Goal: Book appointment/travel/reservation

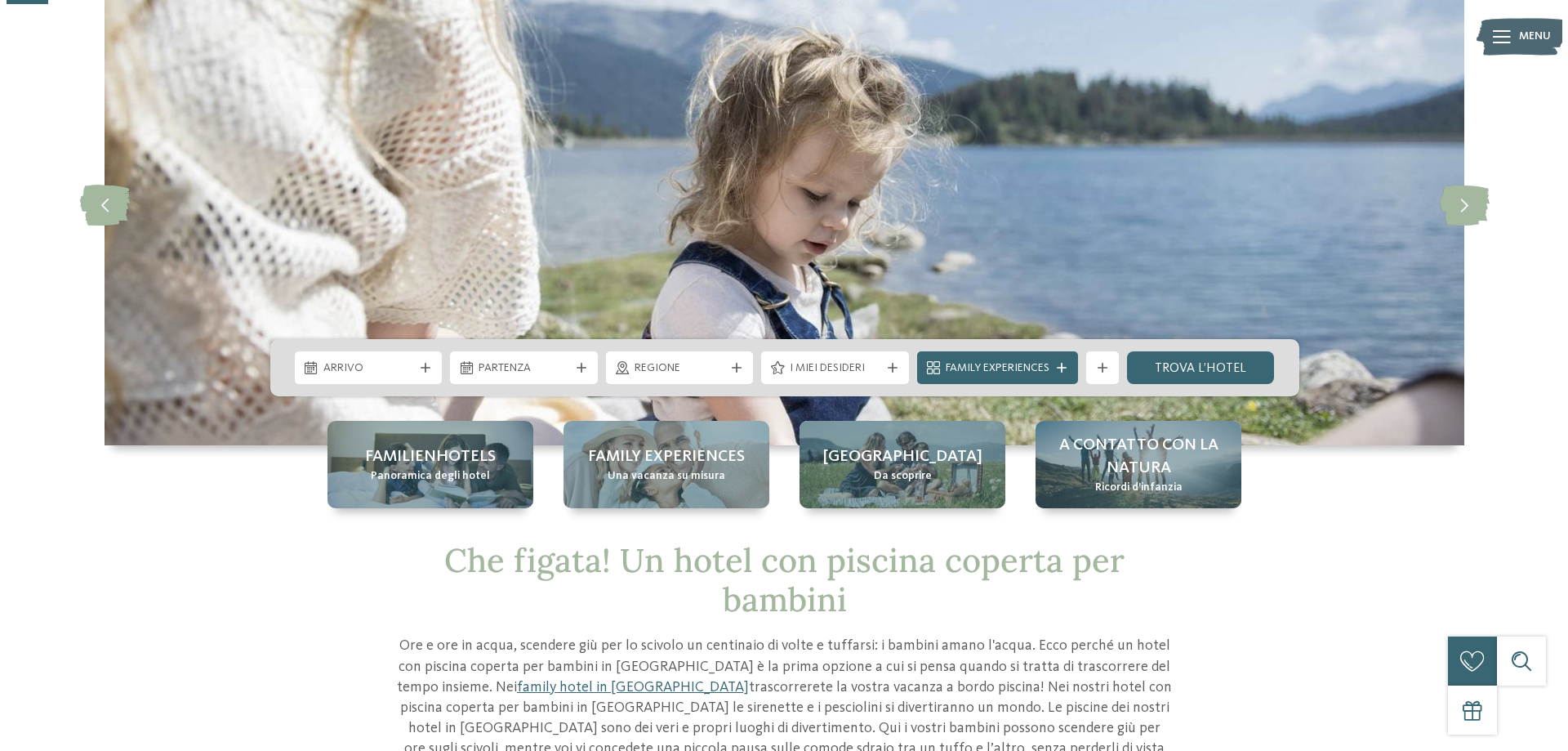
scroll to position [82, 0]
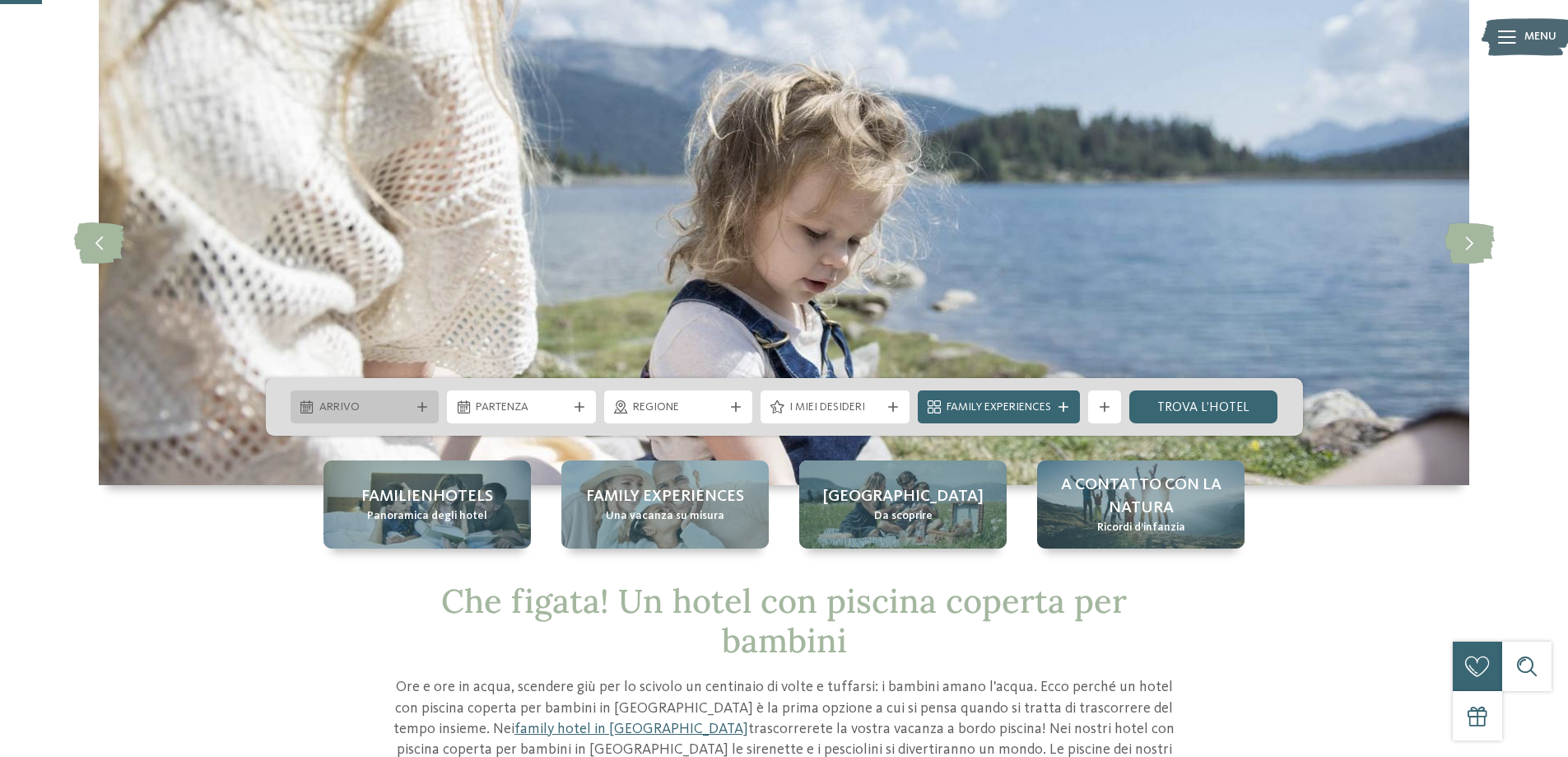
click at [386, 405] on span "Arrivo" at bounding box center [365, 407] width 91 height 17
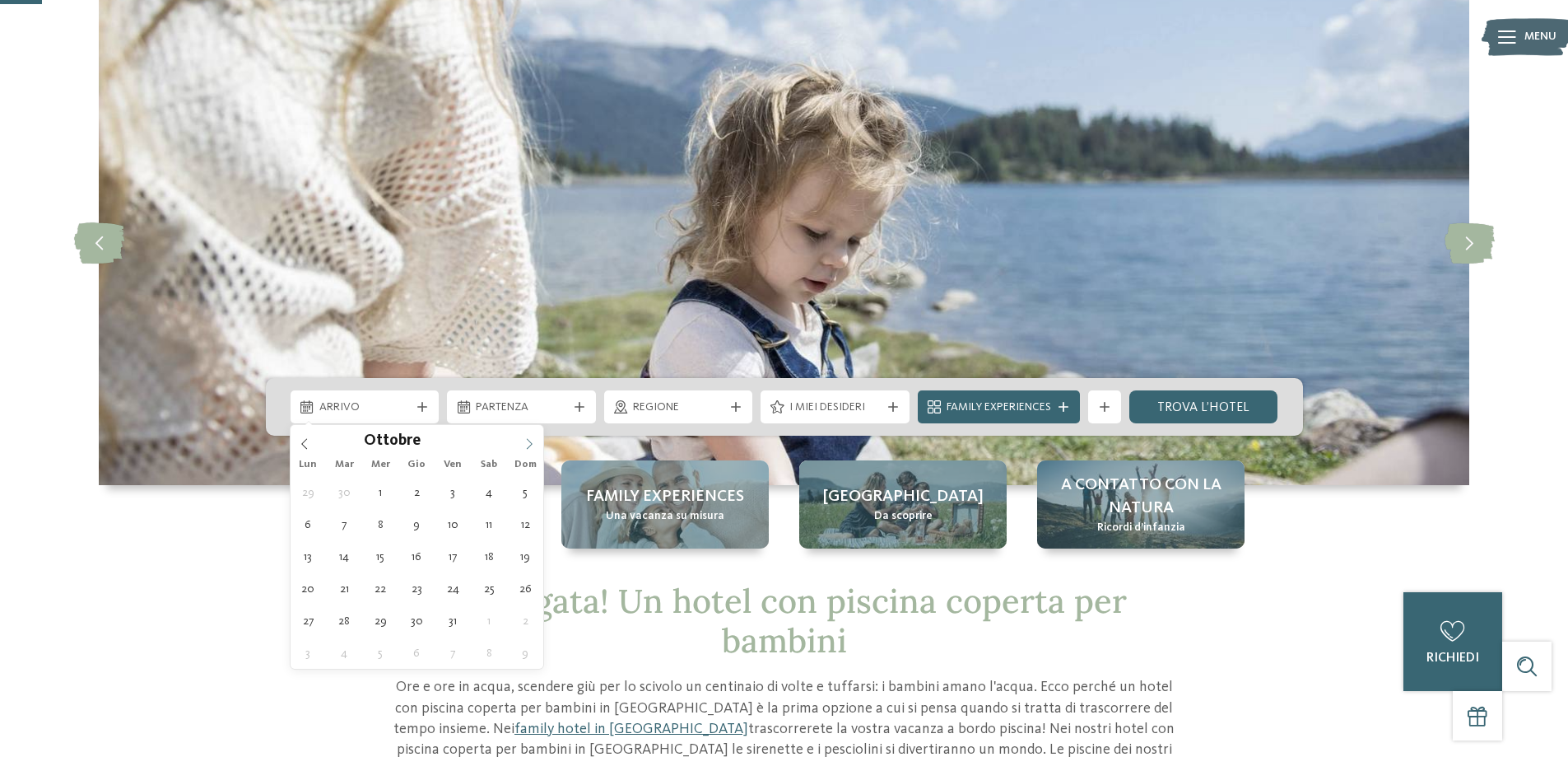
click at [528, 445] on icon at bounding box center [528, 444] width 11 height 11
type div "[DATE]"
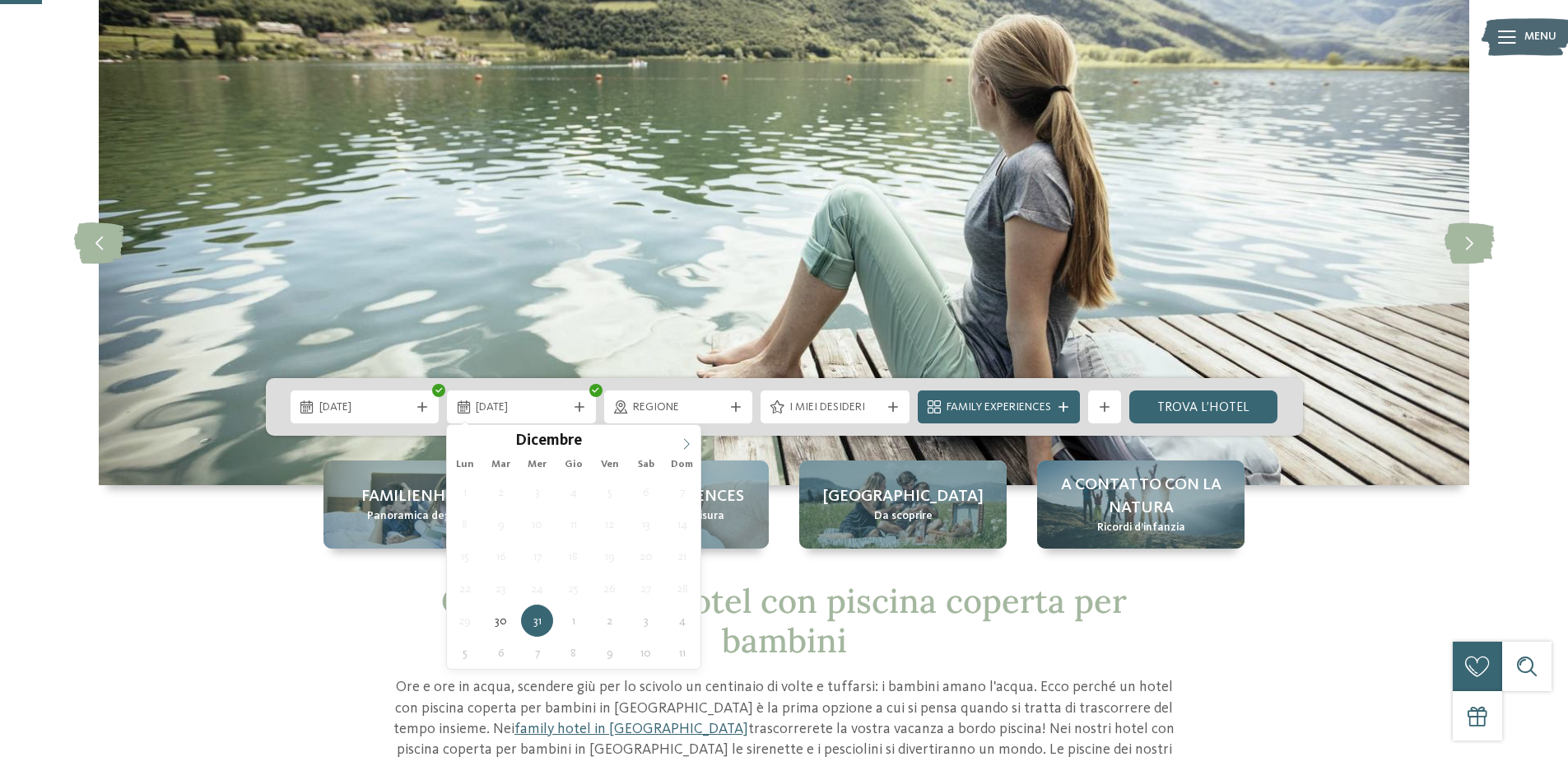
type input "****"
click at [684, 439] on icon at bounding box center [686, 444] width 11 height 11
type div "[DATE]"
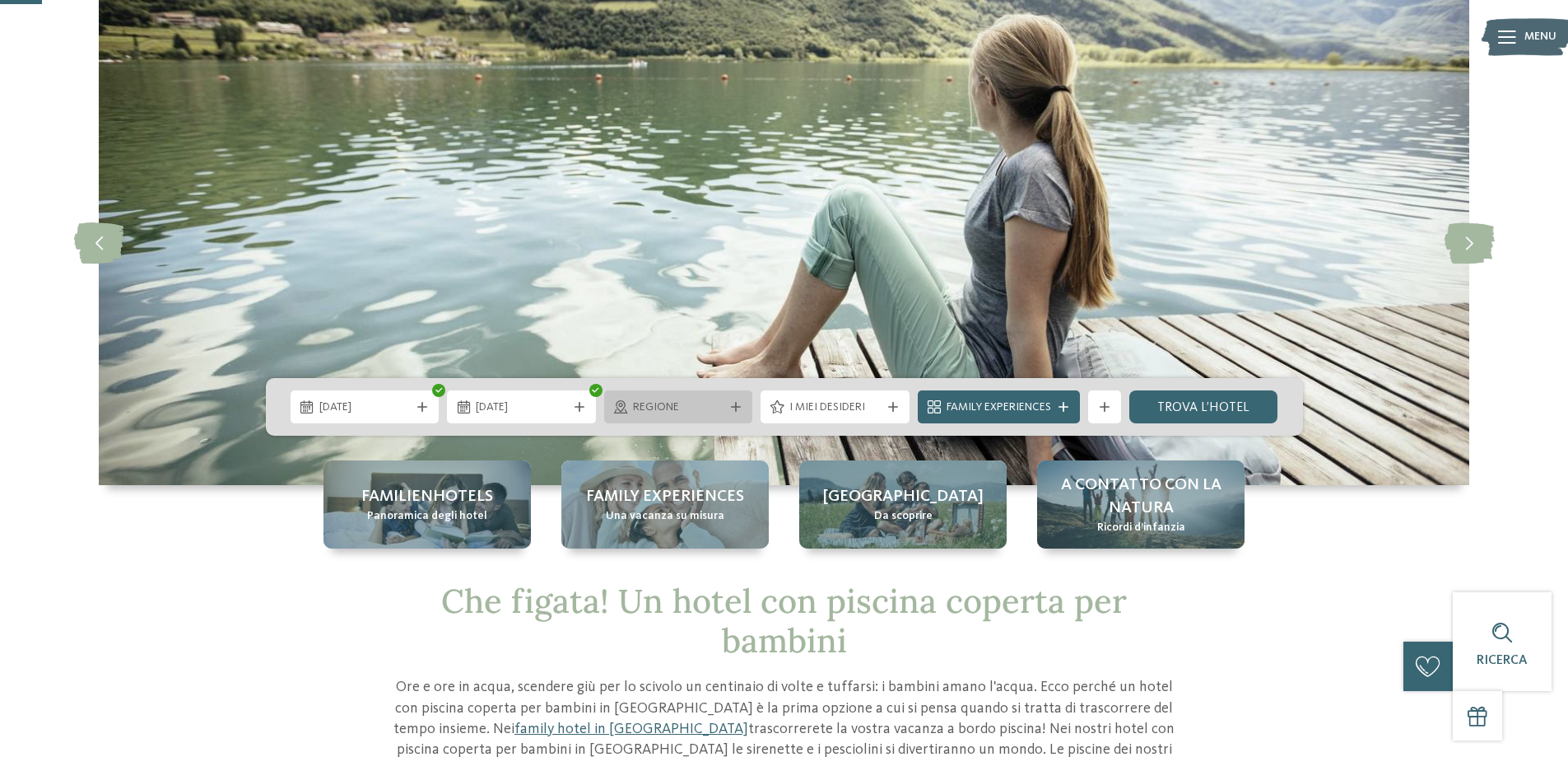
click at [687, 399] on span "Regione" at bounding box center [678, 407] width 91 height 17
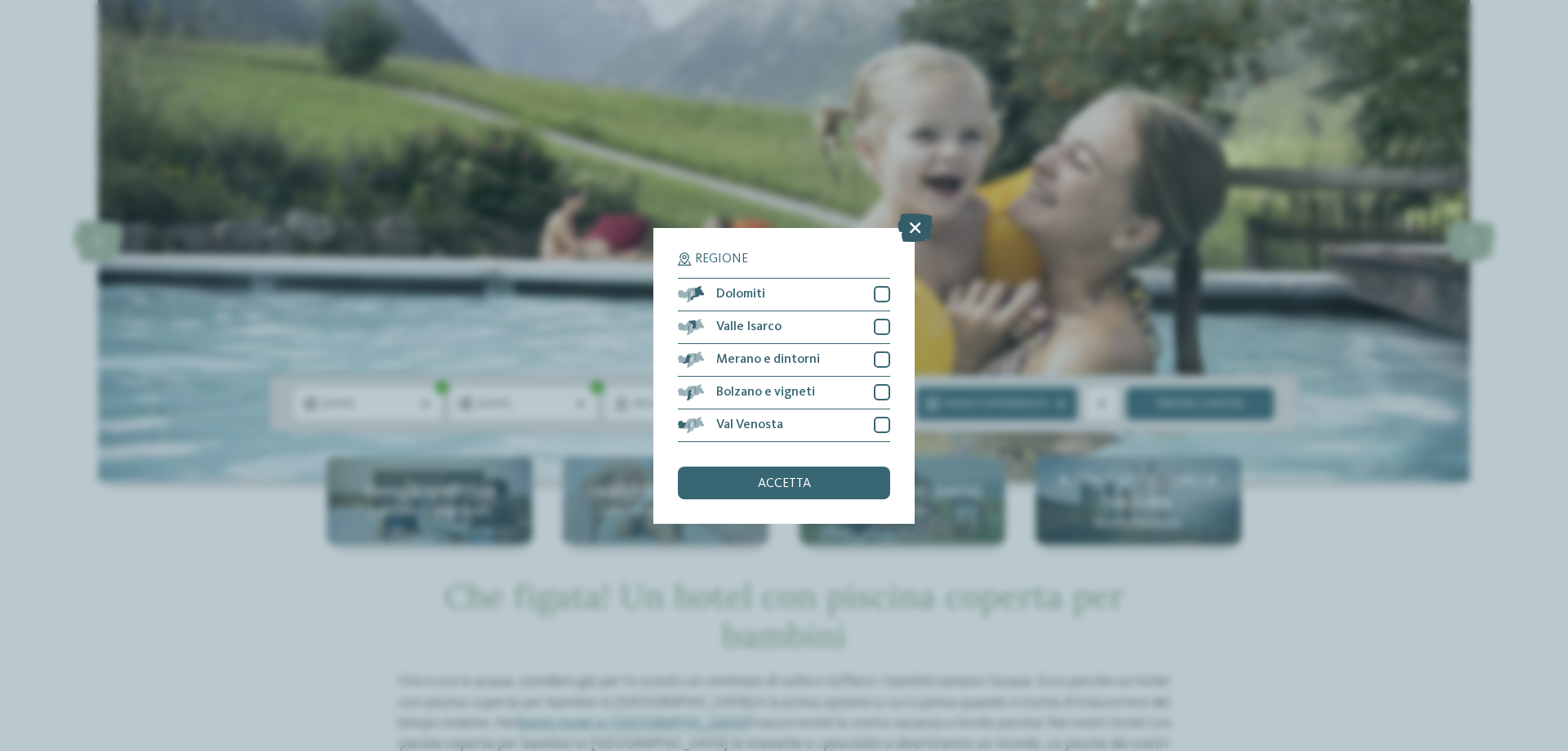
click at [919, 224] on icon at bounding box center [915, 227] width 35 height 29
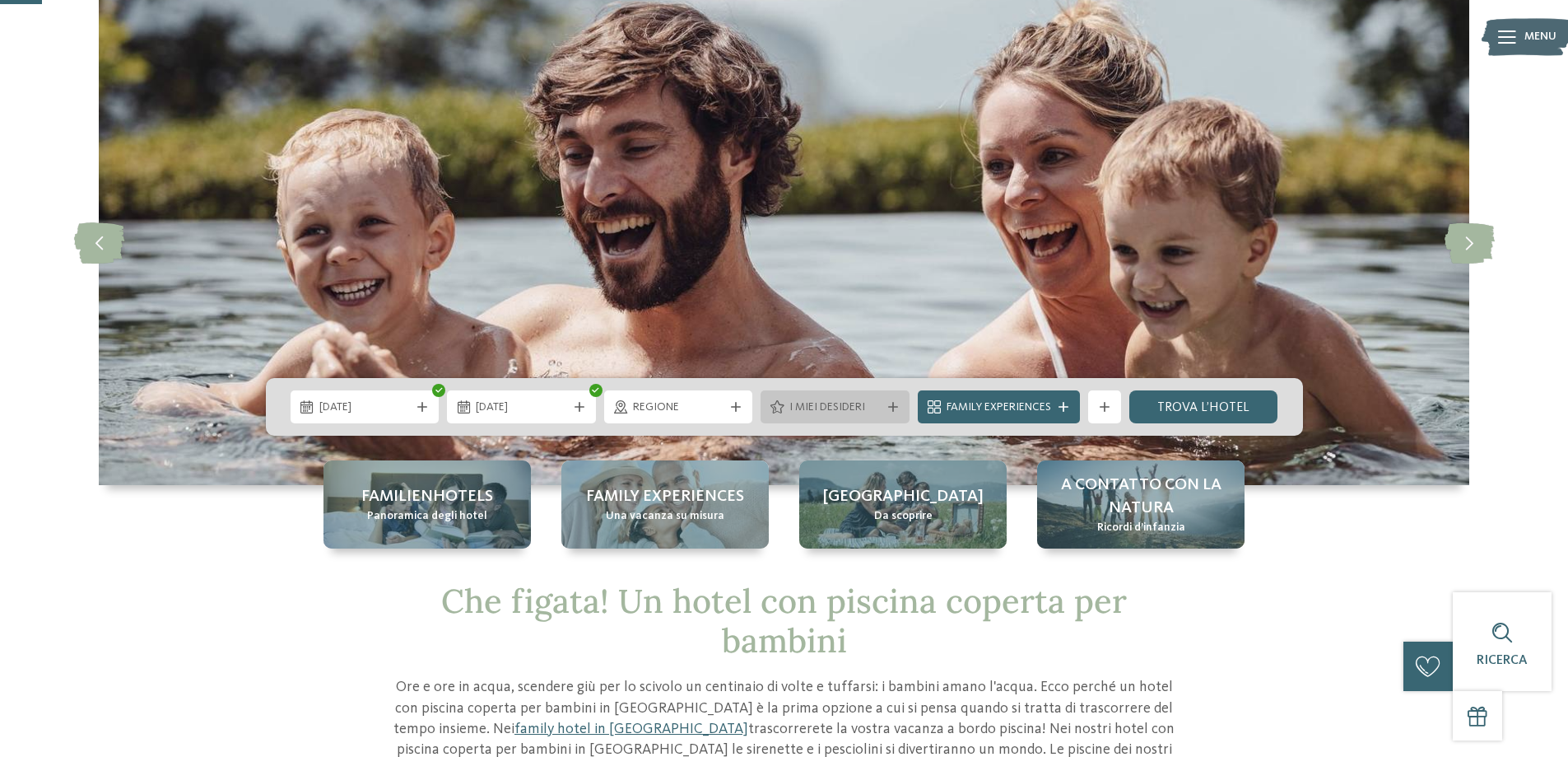
click at [857, 408] on span "I miei desideri" at bounding box center [835, 407] width 91 height 17
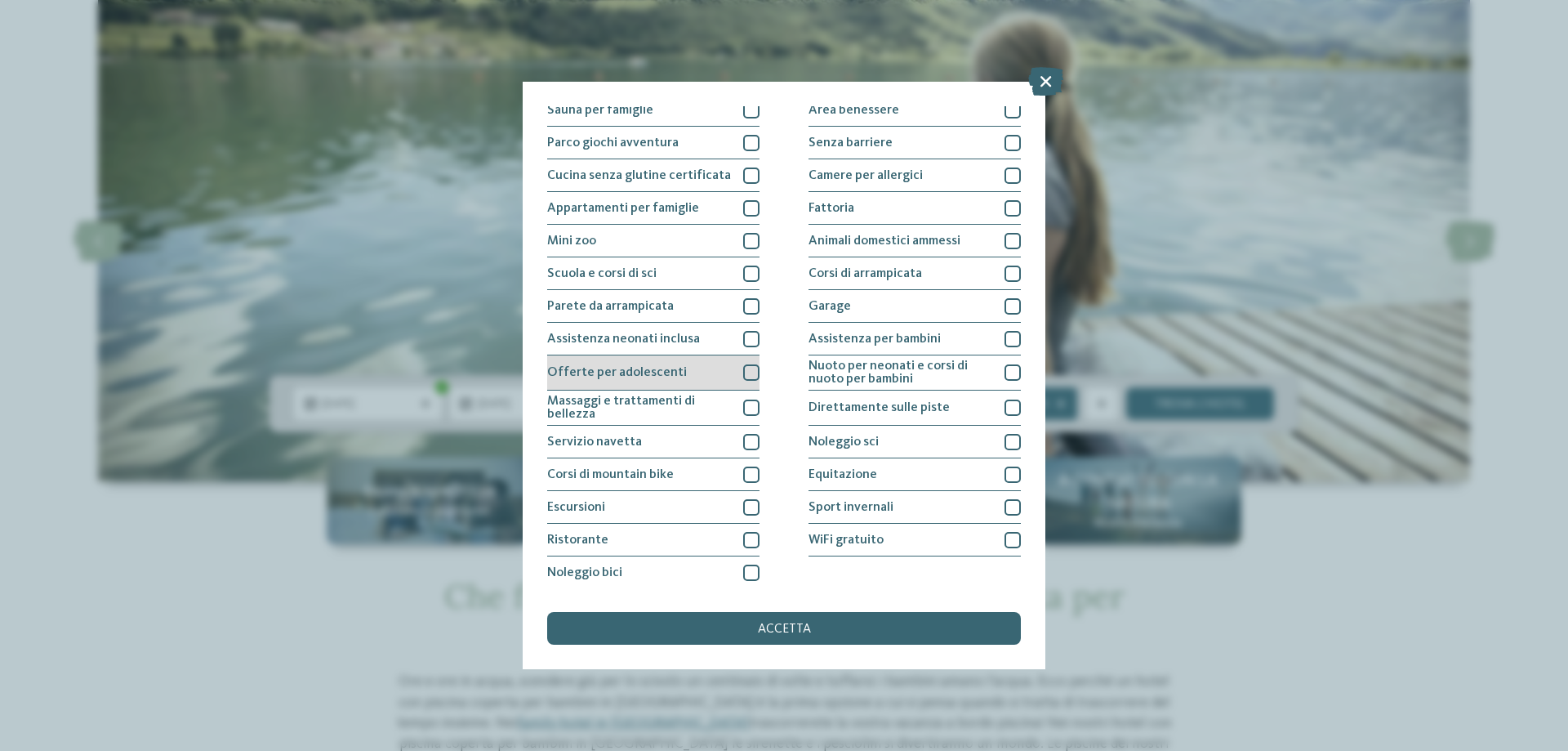
scroll to position [108, 0]
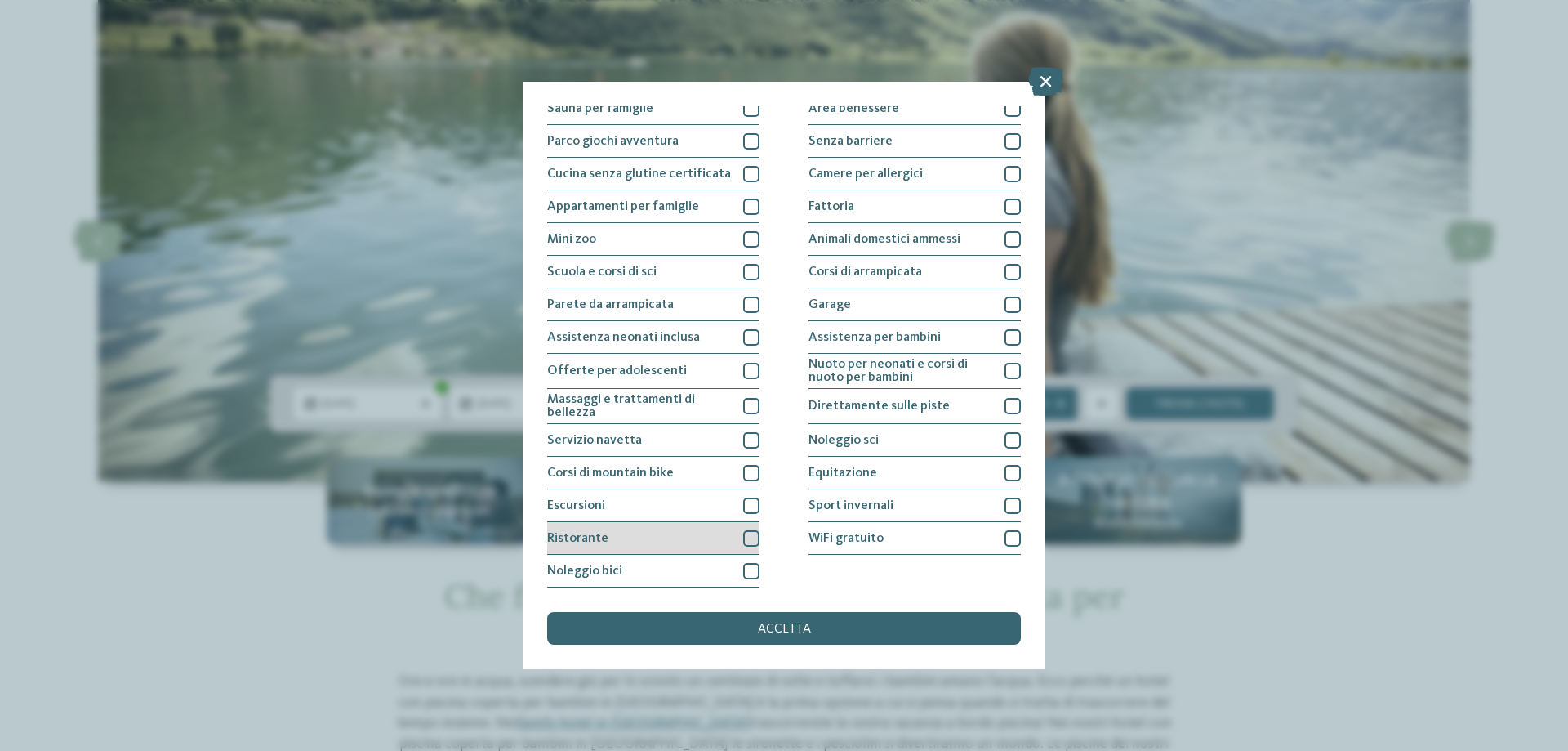
click at [745, 543] on div at bounding box center [751, 538] width 16 height 16
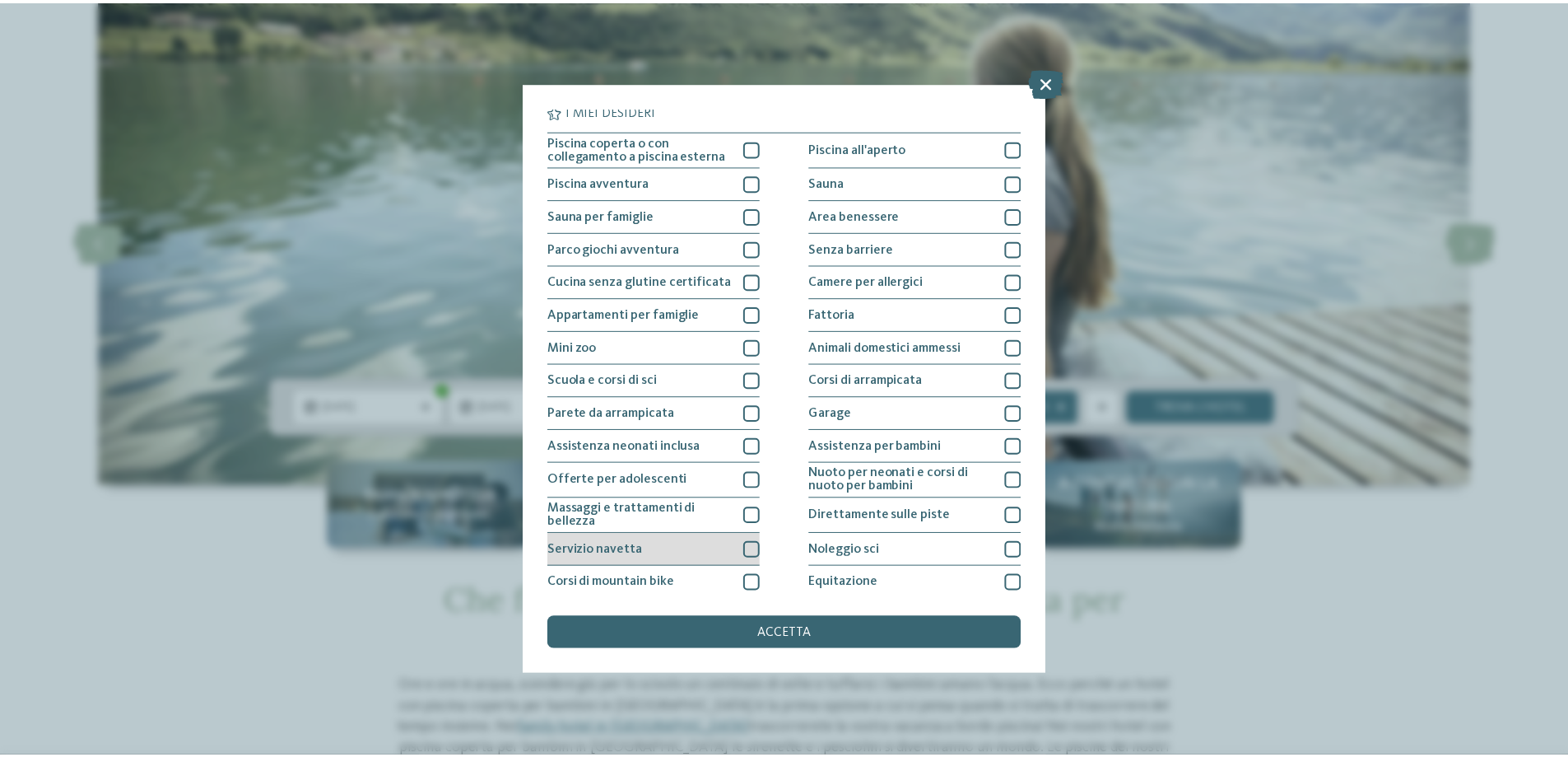
scroll to position [0, 0]
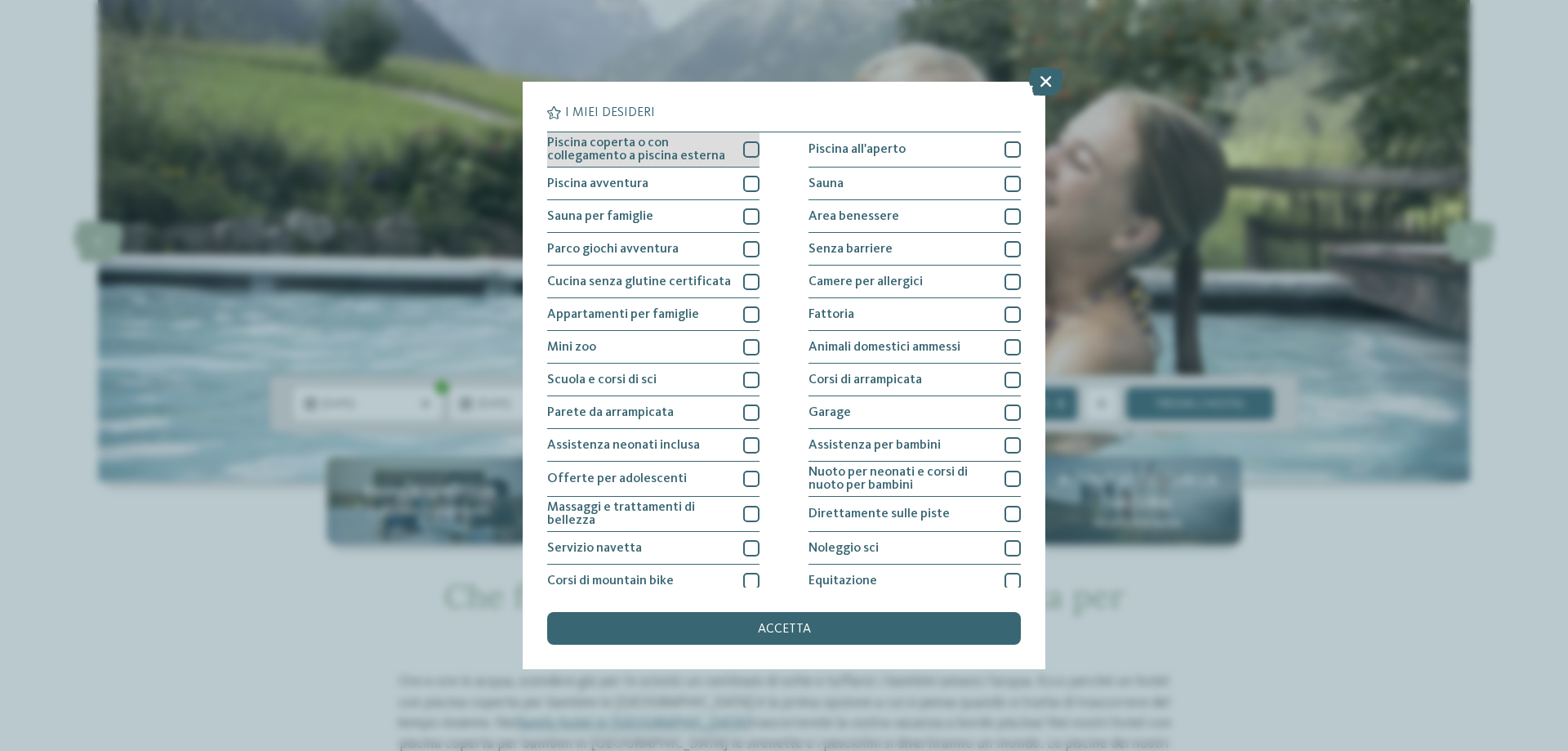
click at [751, 148] on div at bounding box center [751, 149] width 16 height 16
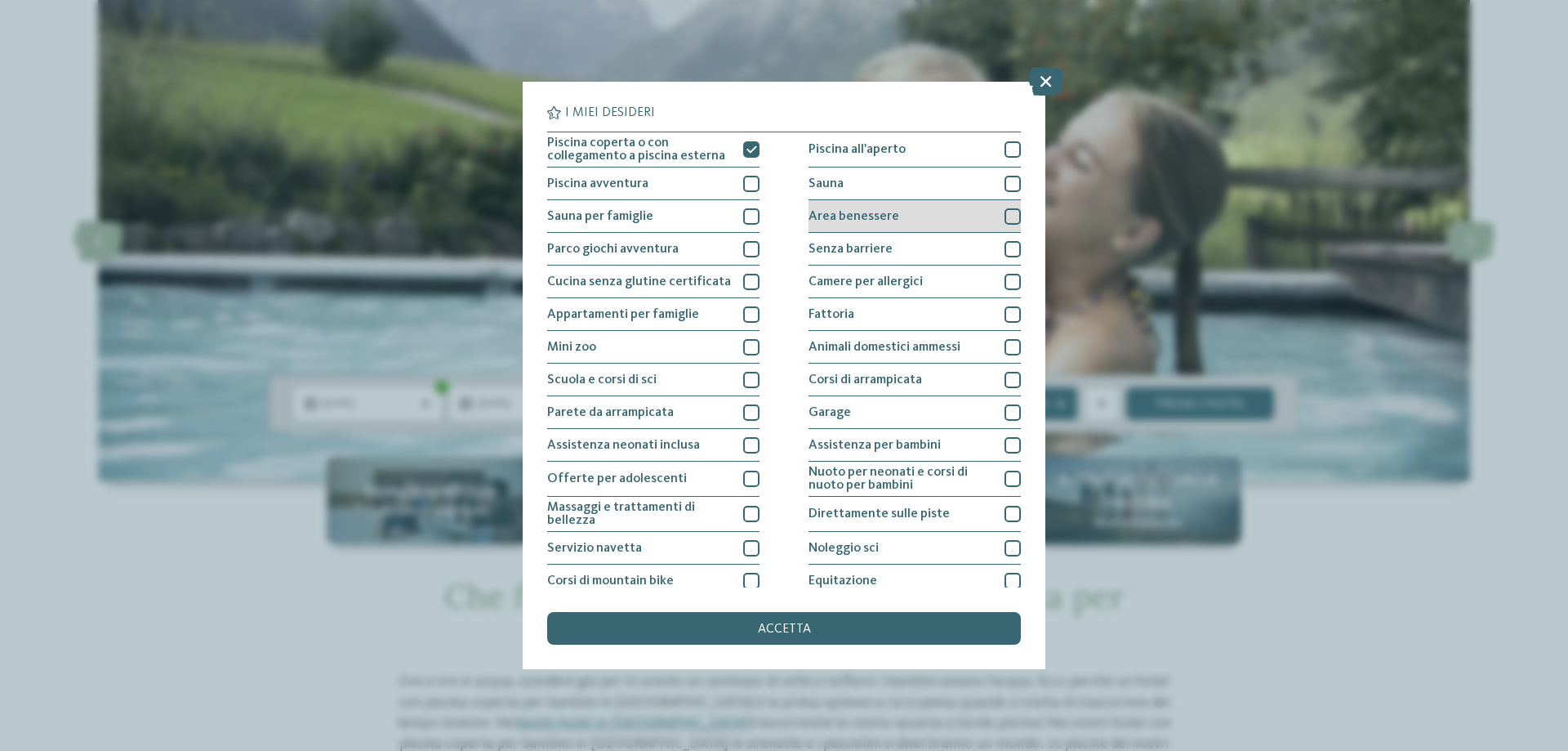
click at [1007, 217] on div at bounding box center [1012, 216] width 16 height 16
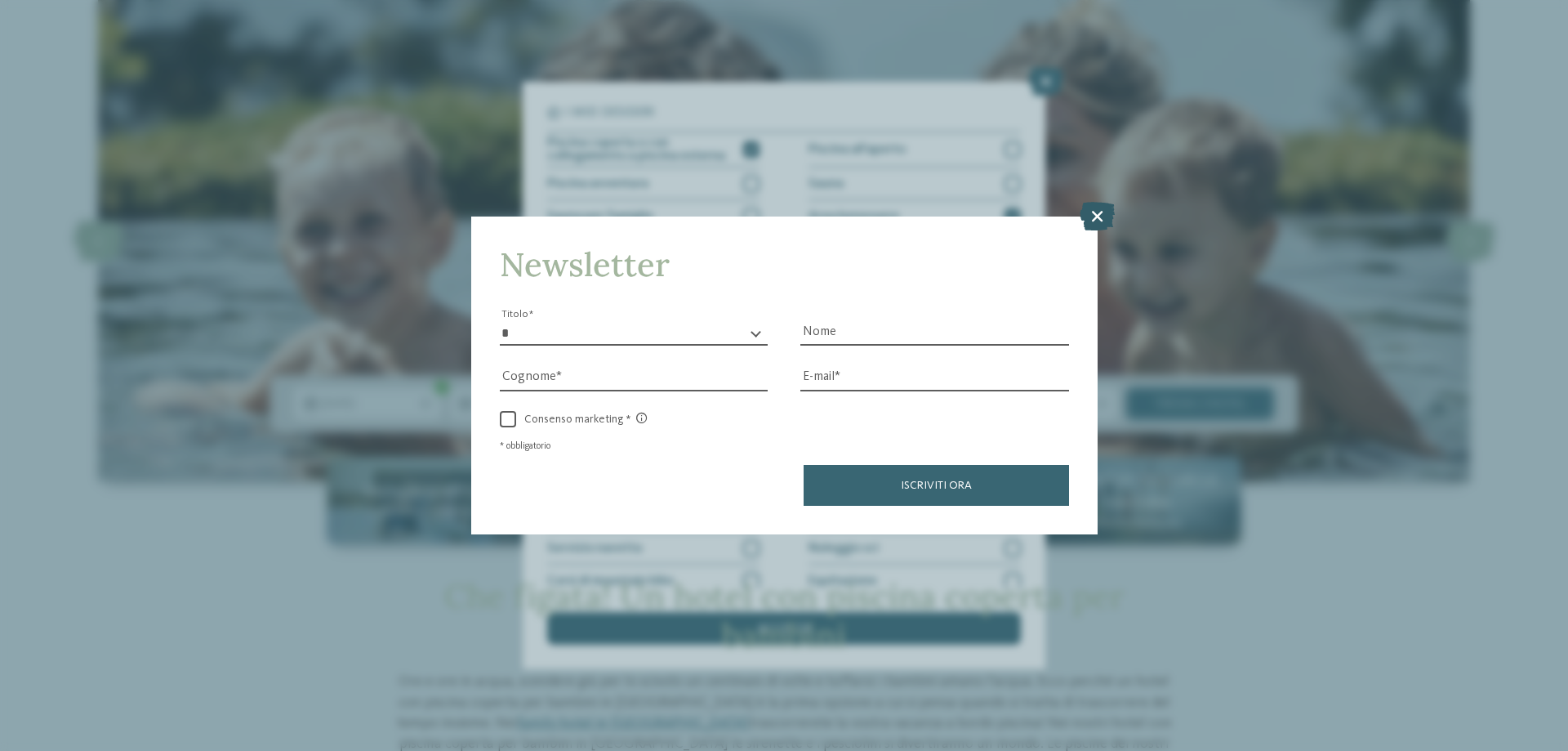
click at [1098, 214] on icon at bounding box center [1097, 215] width 35 height 29
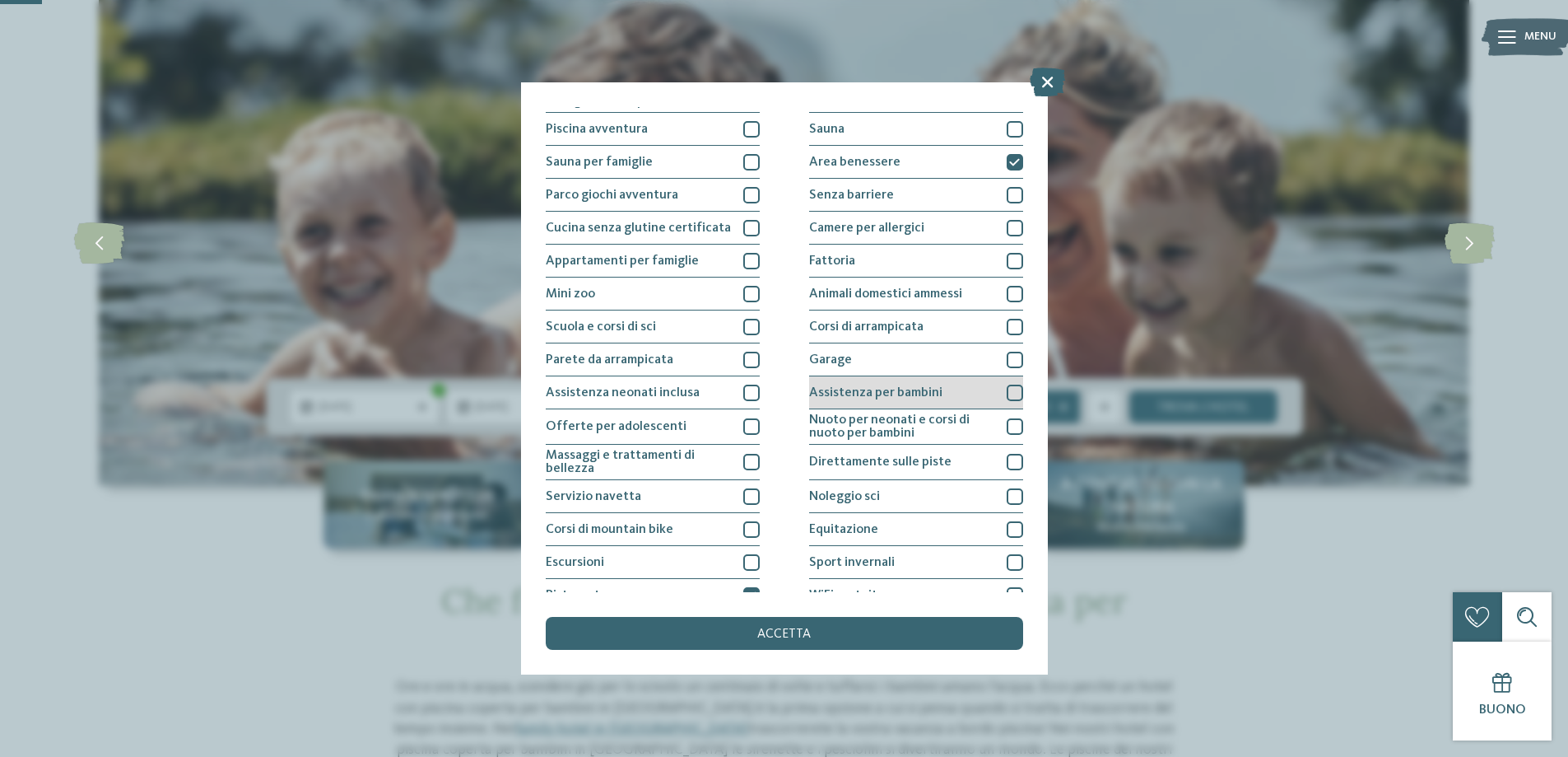
scroll to position [82, 0]
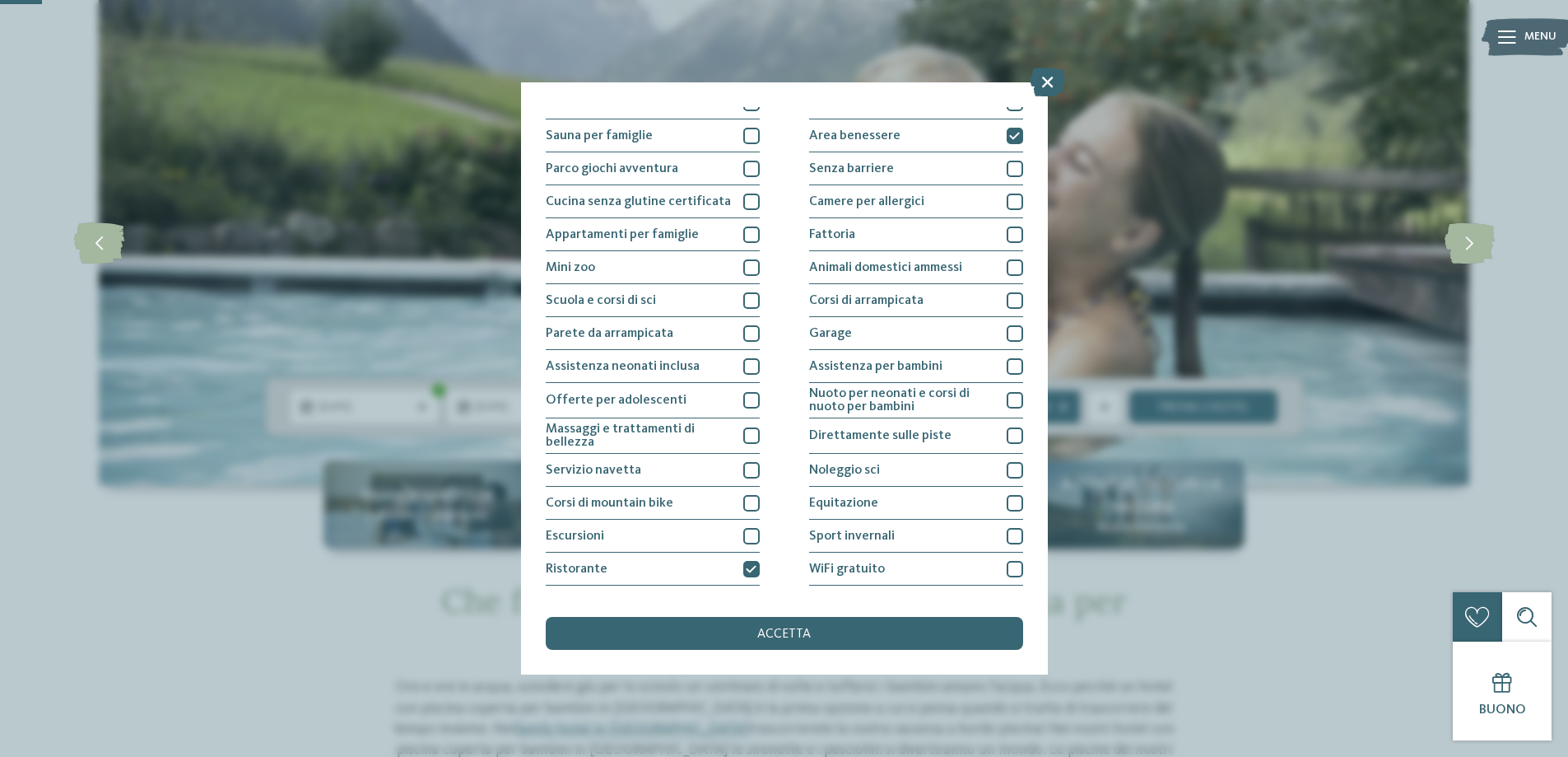
click at [817, 627] on div "accetta" at bounding box center [785, 634] width 478 height 33
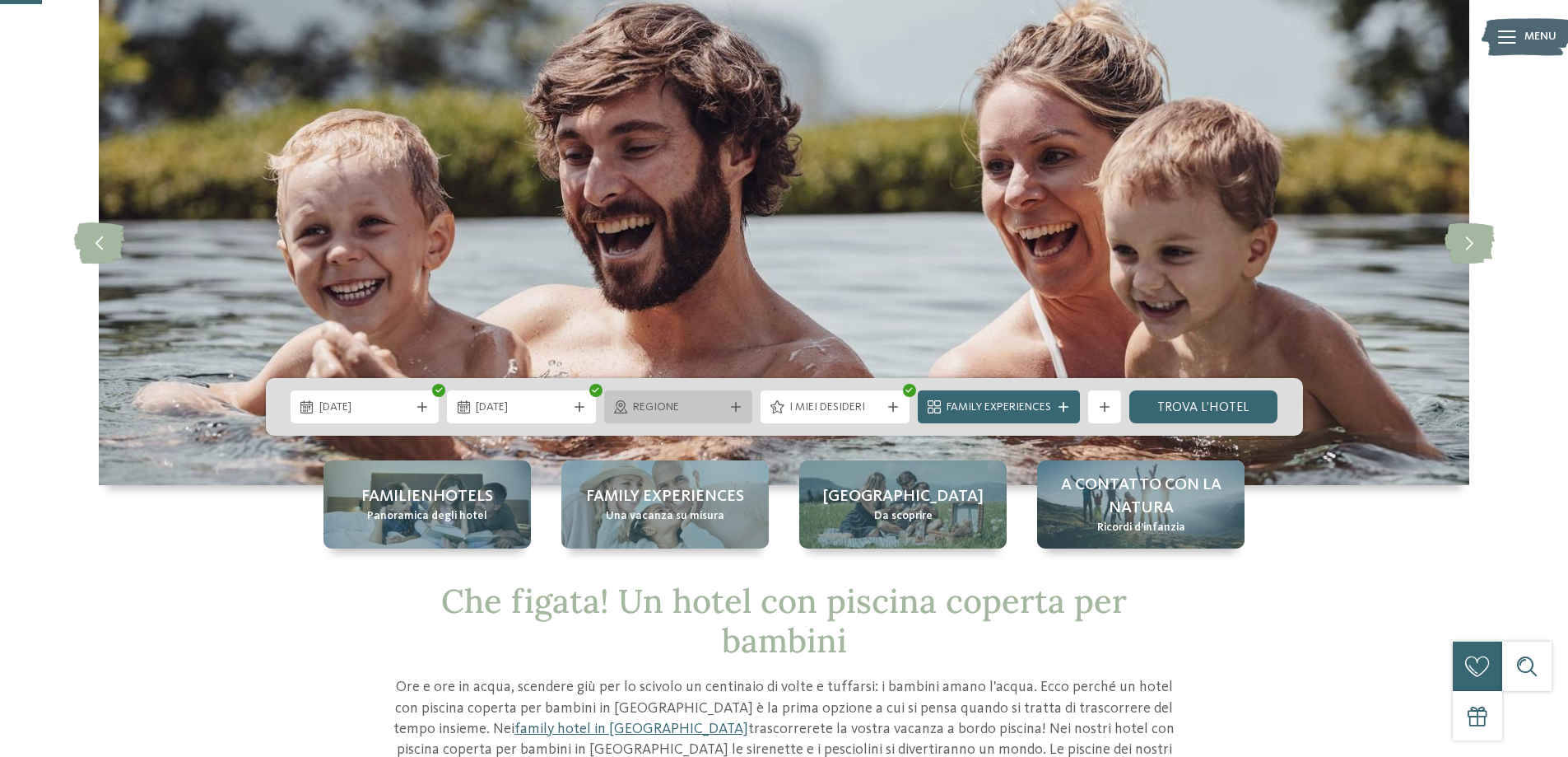
click at [690, 401] on span "Regione" at bounding box center [678, 407] width 91 height 17
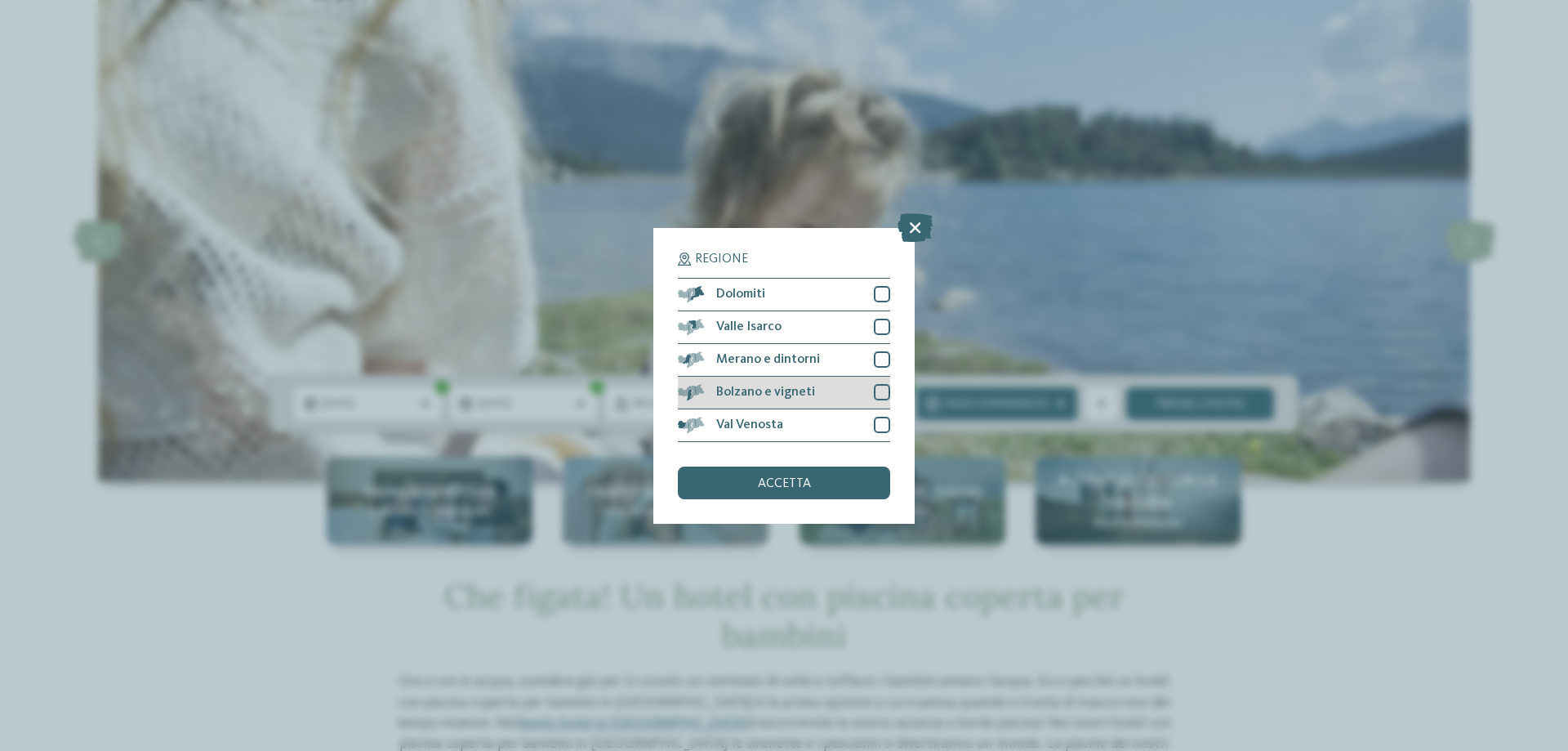
click at [880, 389] on div at bounding box center [882, 392] width 16 height 16
click at [807, 484] on span "accetta" at bounding box center [784, 483] width 53 height 13
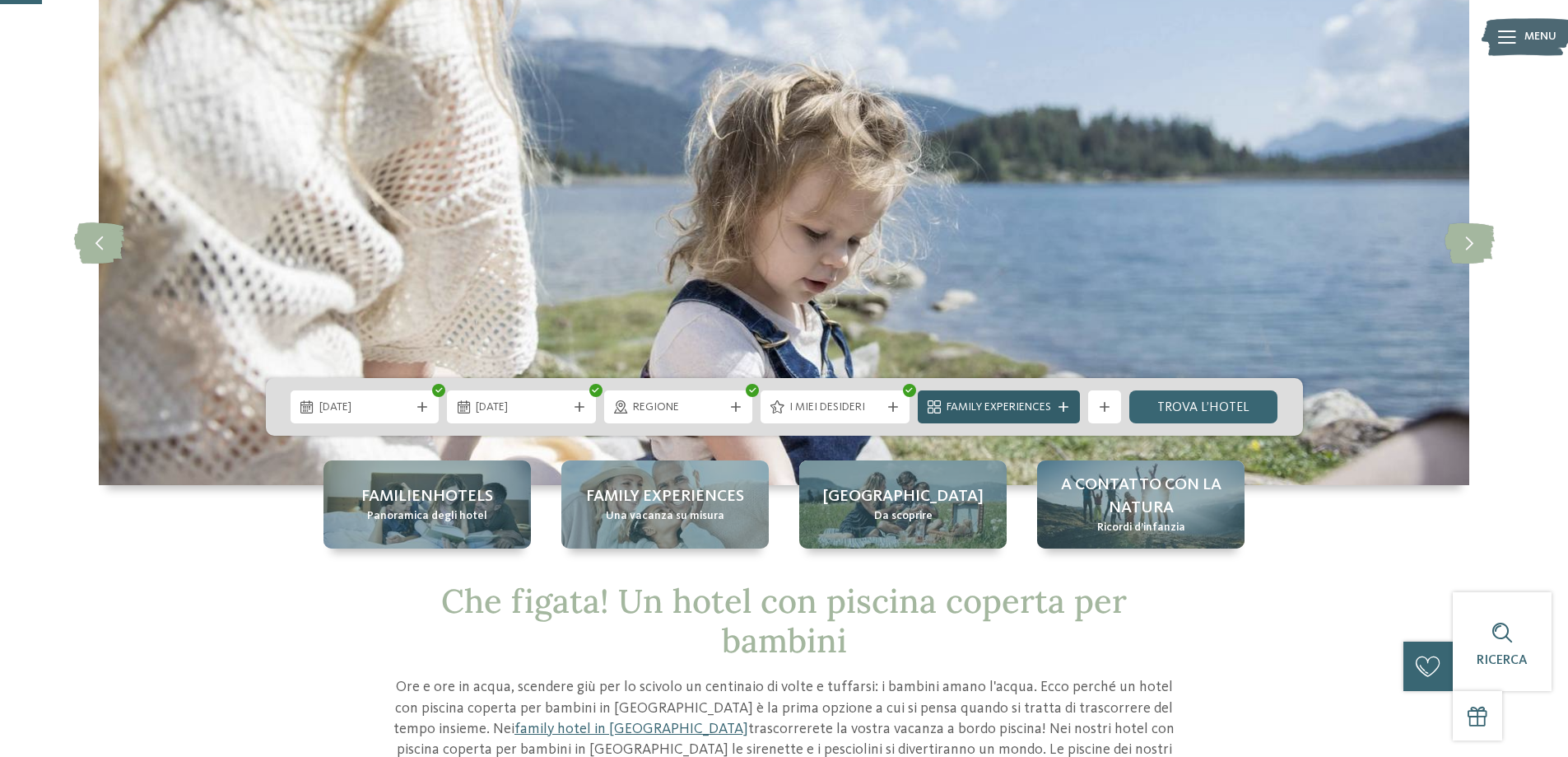
click at [1064, 410] on icon at bounding box center [1063, 406] width 10 height 10
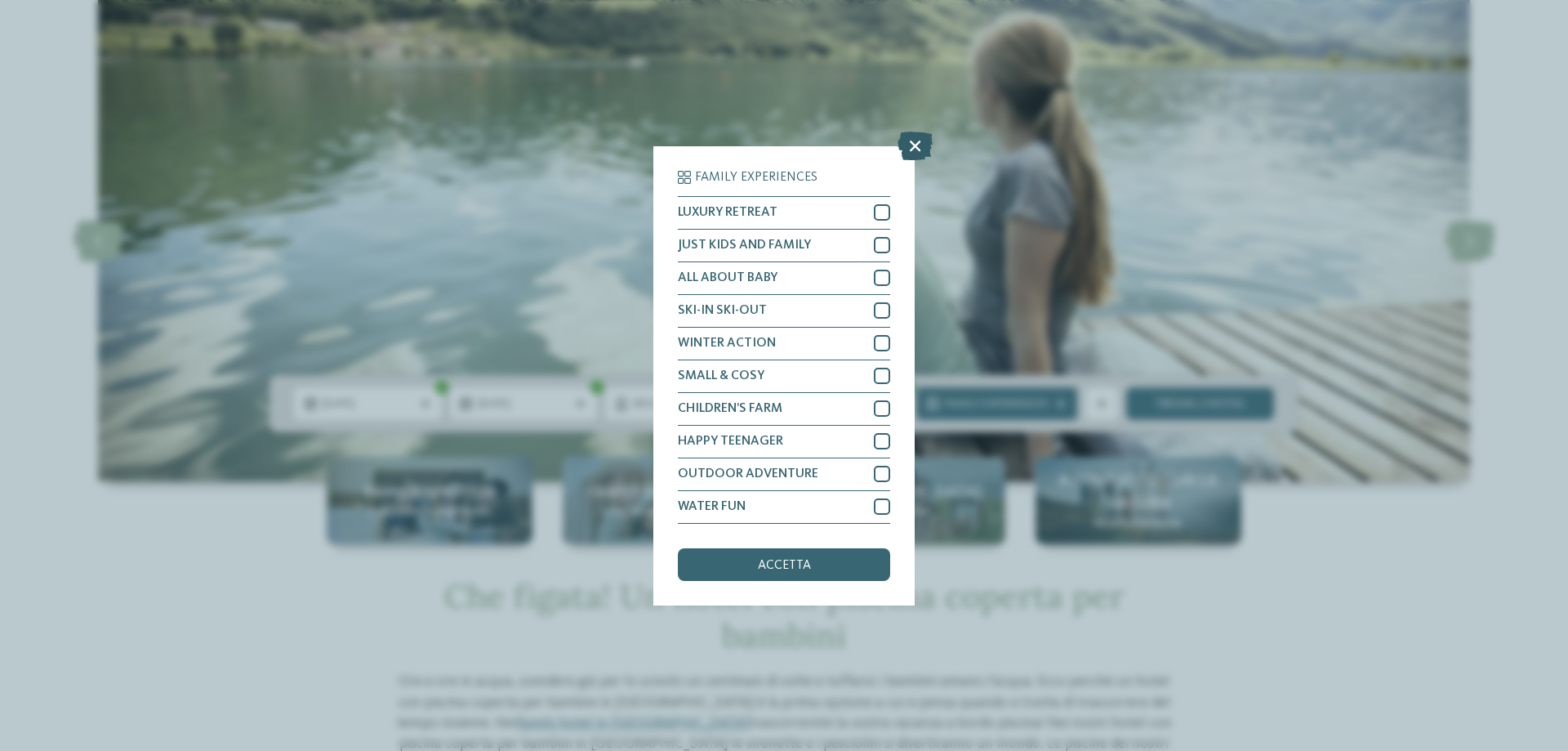
click at [912, 142] on icon at bounding box center [915, 145] width 35 height 29
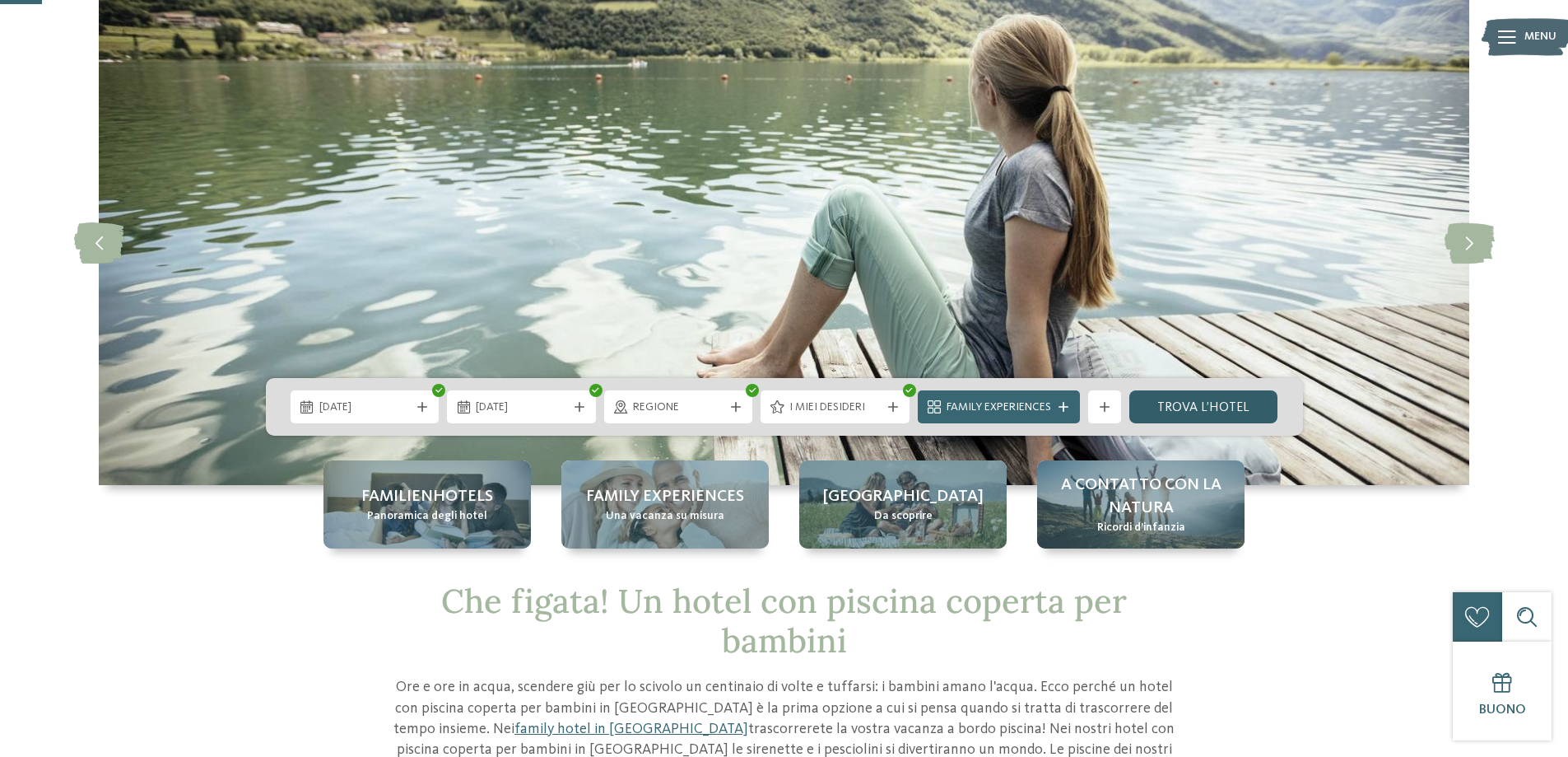
click at [1191, 407] on link "trova l’hotel" at bounding box center [1204, 407] width 149 height 33
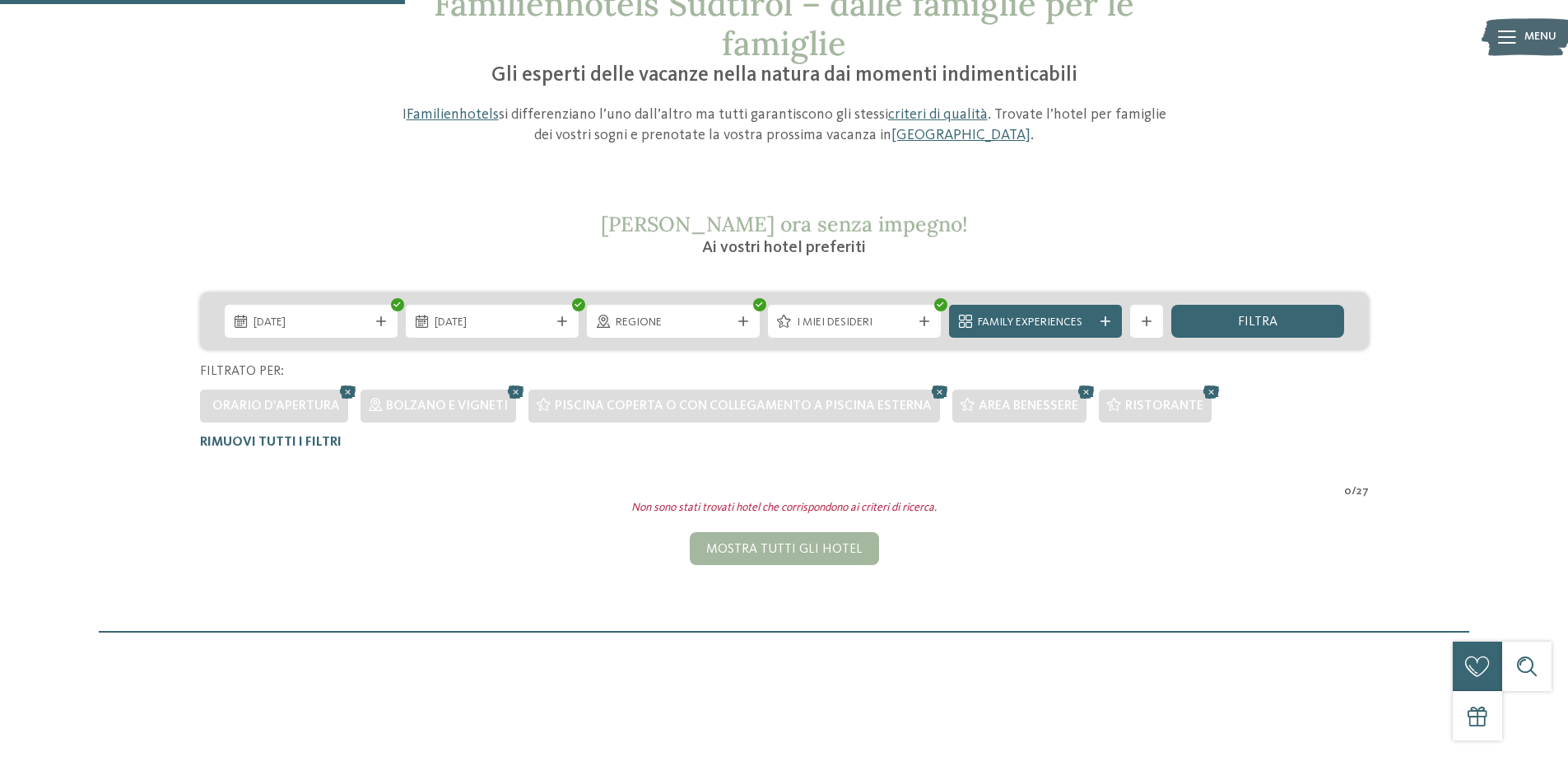
scroll to position [129, 0]
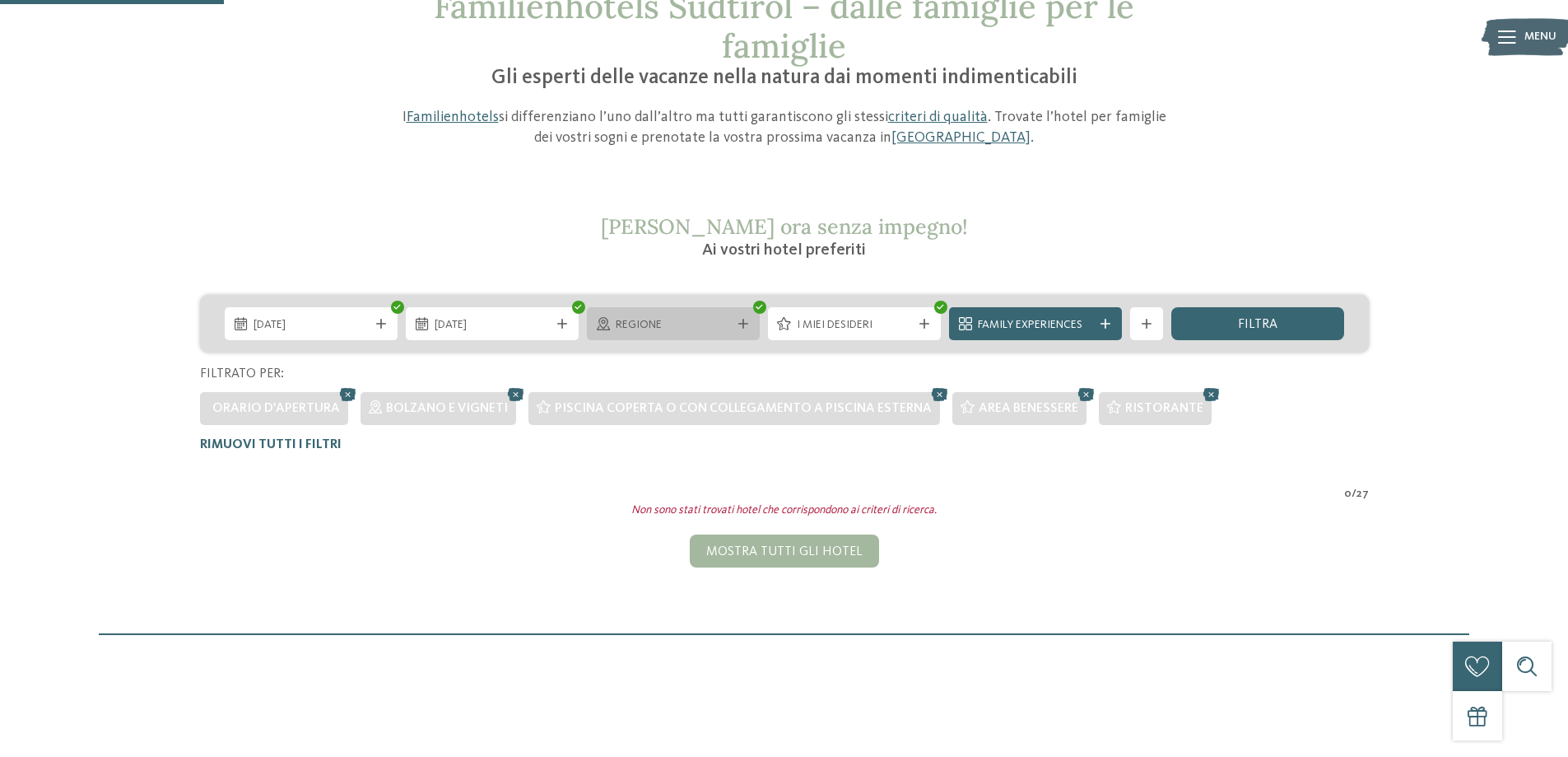
click at [720, 320] on span "Regione" at bounding box center [674, 325] width 116 height 17
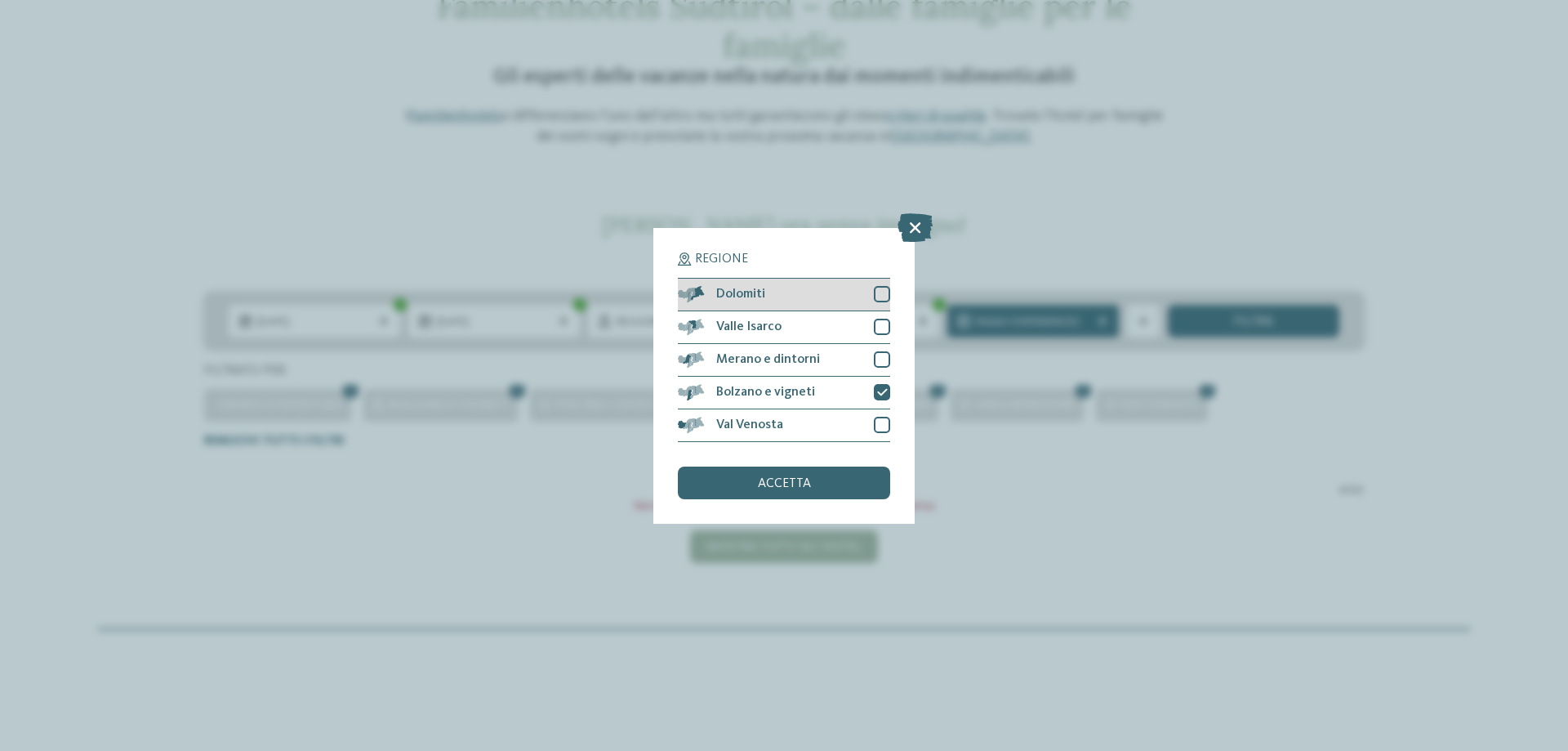
click at [881, 299] on div at bounding box center [882, 293] width 16 height 16
click at [885, 324] on div at bounding box center [882, 326] width 16 height 16
drag, startPoint x: 883, startPoint y: 355, endPoint x: 876, endPoint y: 391, distance: 36.7
click at [883, 356] on div at bounding box center [882, 359] width 16 height 16
click at [877, 423] on div at bounding box center [882, 425] width 16 height 16
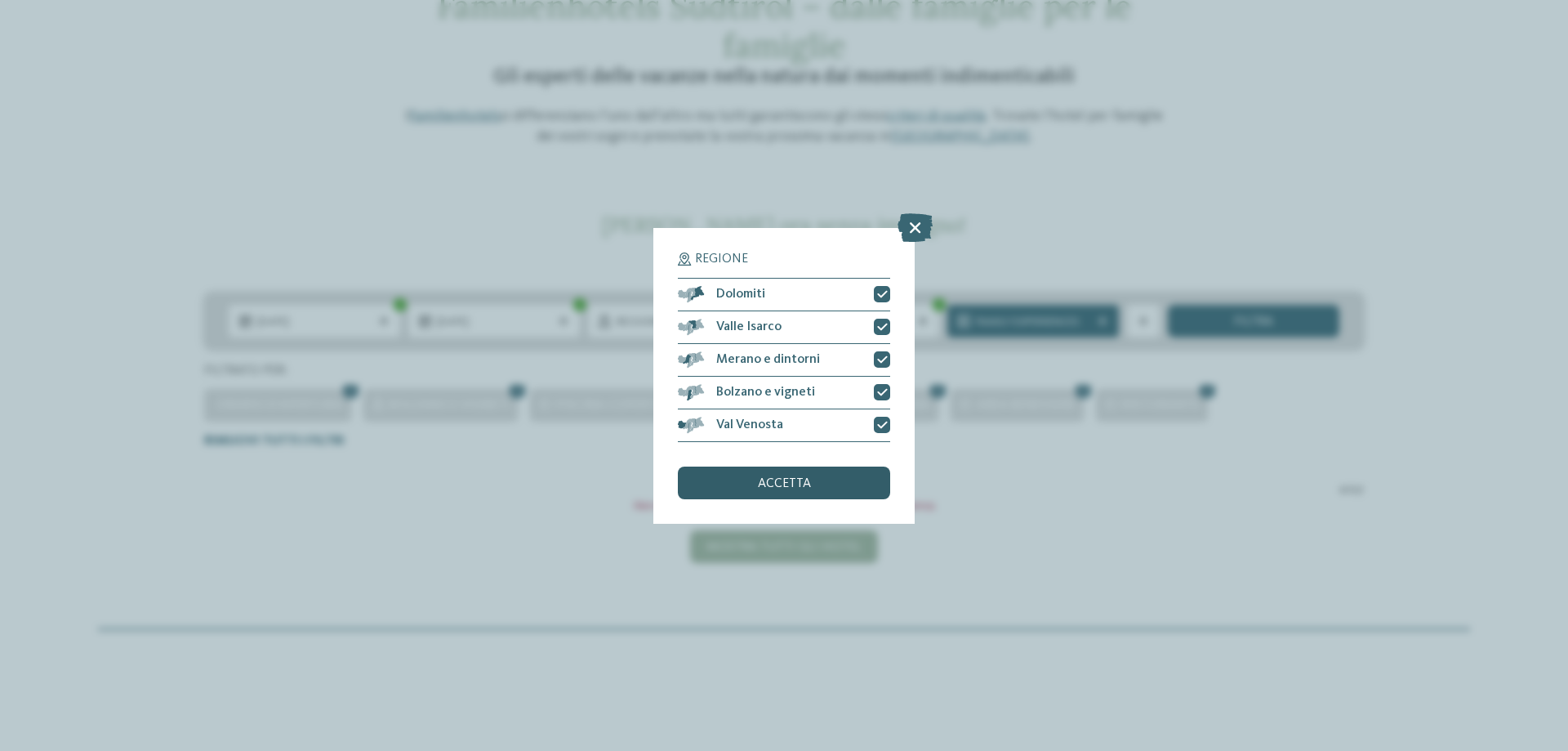
click at [843, 478] on div "accetta" at bounding box center [784, 483] width 213 height 33
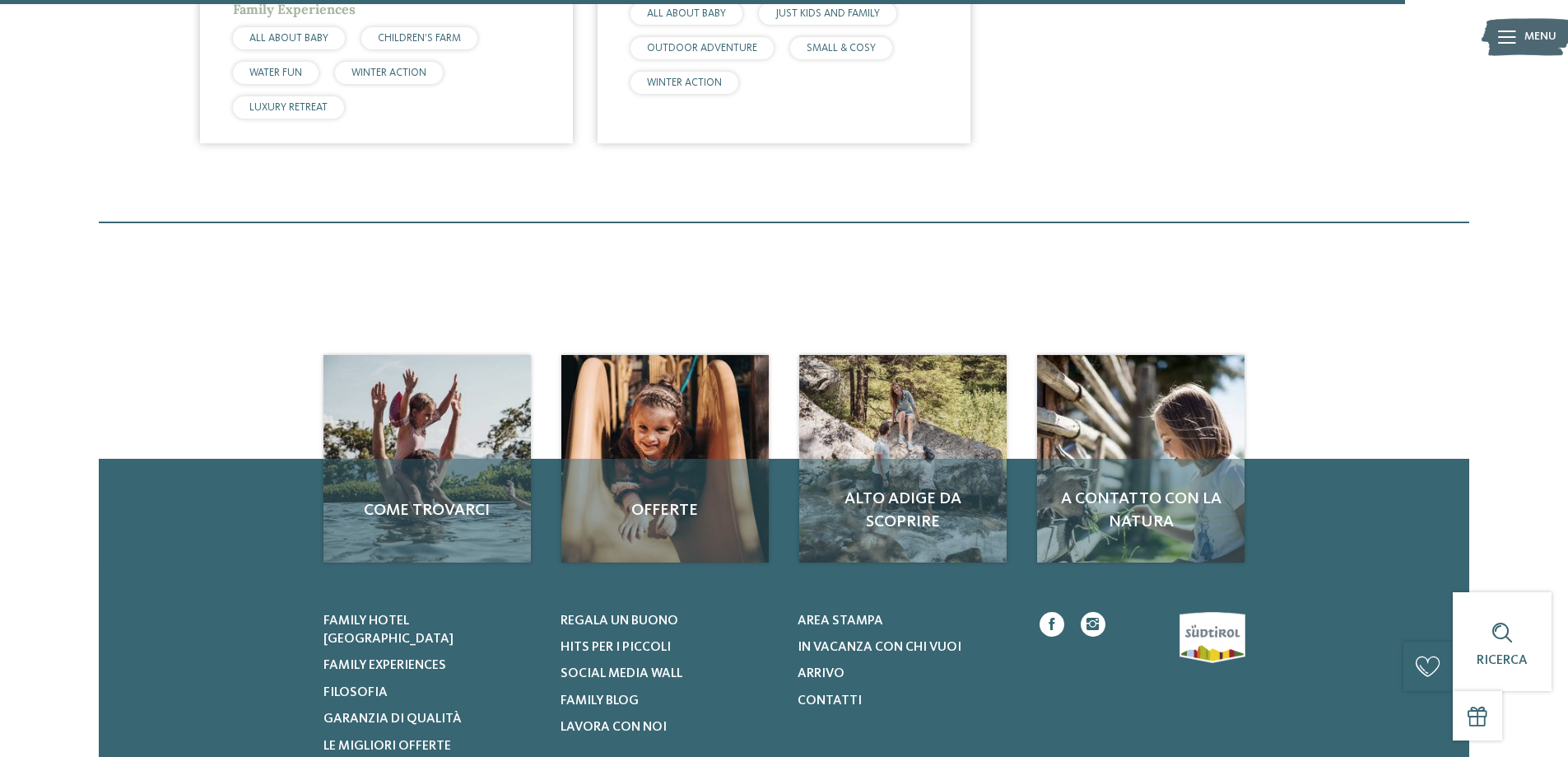
scroll to position [2722, 0]
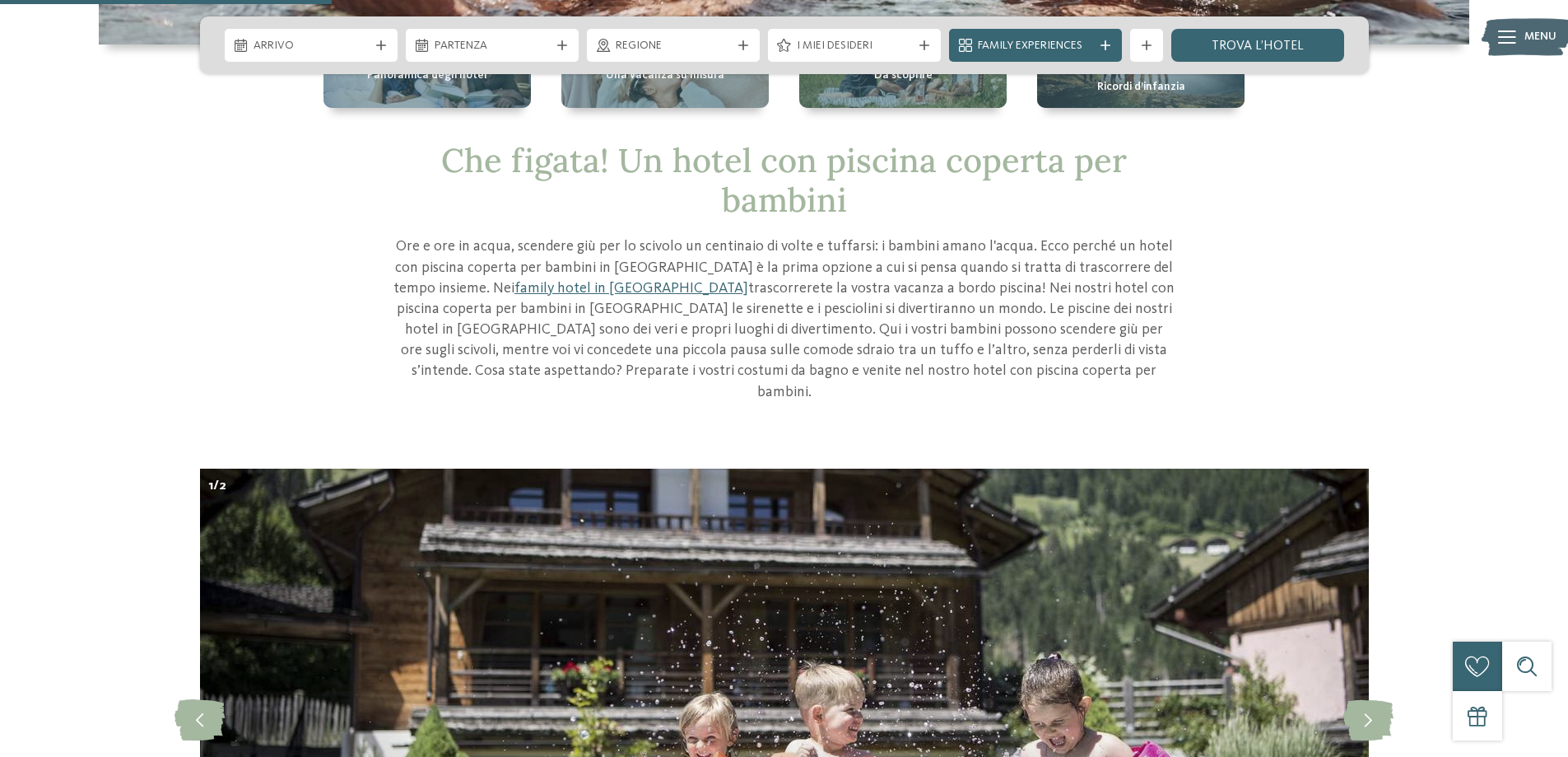
scroll to position [659, 0]
